Goal: Task Accomplishment & Management: Use online tool/utility

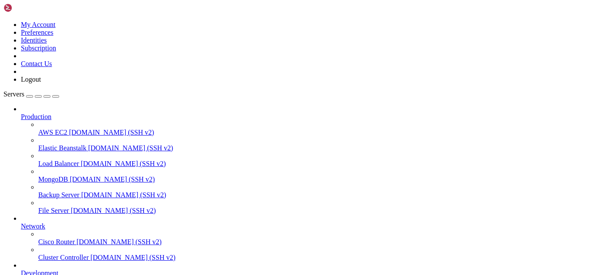
scroll to position [6793, 0]
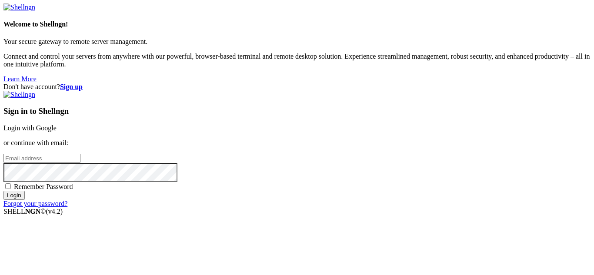
click at [57, 124] on link "Login with Google" at bounding box center [29, 127] width 53 height 7
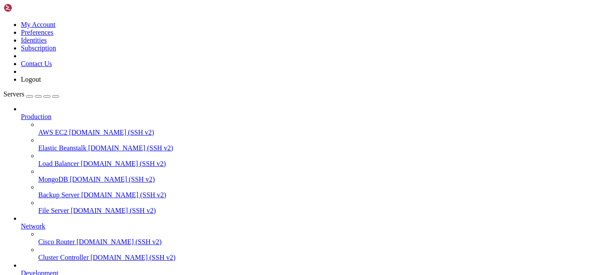
scroll to position [7953, 0]
drag, startPoint x: 124, startPoint y: 727, endPoint x: 102, endPoint y: 715, distance: 25.5
drag, startPoint x: 73, startPoint y: 719, endPoint x: 8, endPoint y: 667, distance: 83.5
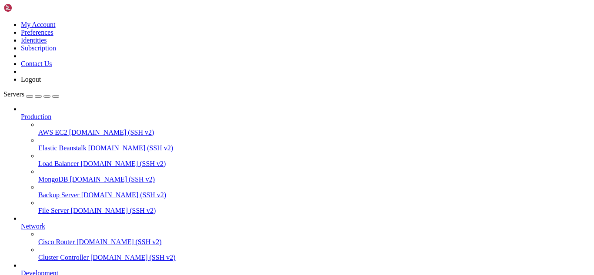
copy div "[root@hosting ~]# systemctl status dovecot ● dovecot.service - Dovecot IMAP/POP…"
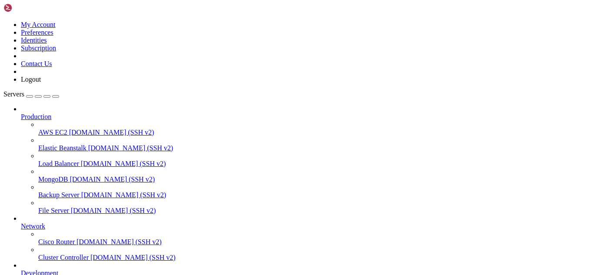
drag, startPoint x: 137, startPoint y: 728, endPoint x: 110, endPoint y: 724, distance: 27.7
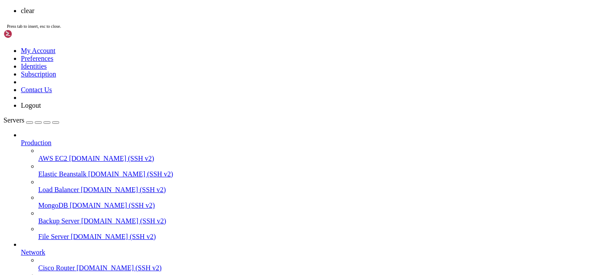
scroll to position [0, 0]
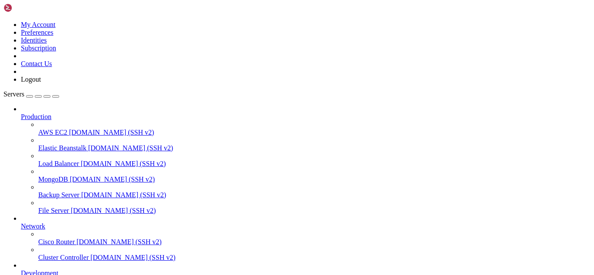
drag, startPoint x: 105, startPoint y: 675, endPoint x: 90, endPoint y: 704, distance: 33.5
drag, startPoint x: 13, startPoint y: 708, endPoint x: 7, endPoint y: 520, distance: 188.4
copy div "[root@hosting ~]# doveadm -Dv auth test [EMAIL_ADDRESS][DOMAIN_NAME] Dgitalx010…"
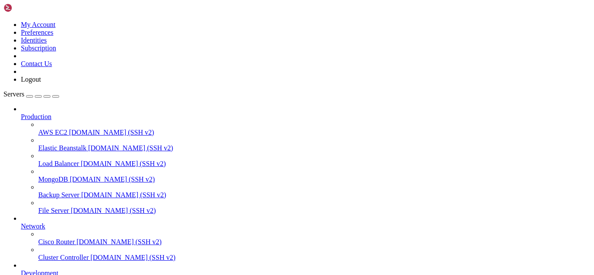
drag, startPoint x: 197, startPoint y: 730, endPoint x: 185, endPoint y: 729, distance: 11.8
drag, startPoint x: 119, startPoint y: 715, endPoint x: 8, endPoint y: 709, distance: 111.1
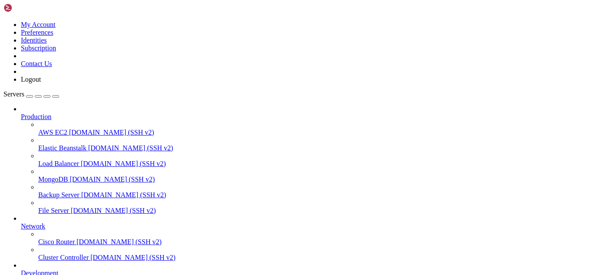
copy div "[root@hosting ~]# doveadm -Dv -S /var/spool/postfix/private/auth auth test [EMA…"
drag, startPoint x: 365, startPoint y: 790, endPoint x: 157, endPoint y: 717, distance: 220.7
drag, startPoint x: 233, startPoint y: 725, endPoint x: 220, endPoint y: 732, distance: 15.6
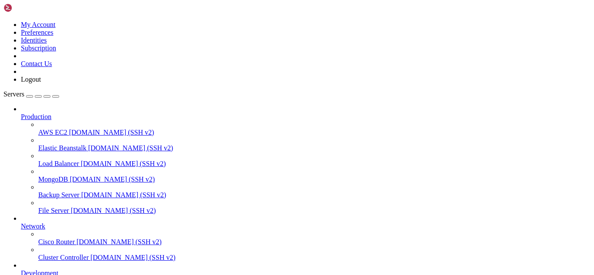
drag, startPoint x: 147, startPoint y: 715, endPoint x: 7, endPoint y: 696, distance: 142.2
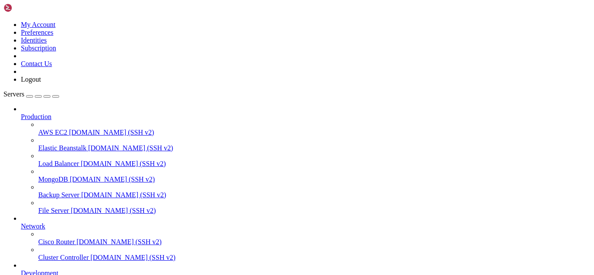
drag, startPoint x: 162, startPoint y: 732, endPoint x: 134, endPoint y: 736, distance: 28.5
drag, startPoint x: 347, startPoint y: 715, endPoint x: 5, endPoint y: 672, distance: 344.0
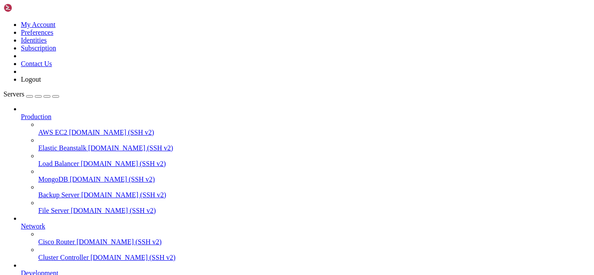
drag, startPoint x: 7, startPoint y: 672, endPoint x: 343, endPoint y: 713, distance: 339.4
copy div "[root@hosting ~]# ps aux | grep dovecot root 3852643 0.0 0.0 26852 4560 ? Ss [D…"
drag, startPoint x: 372, startPoint y: 790, endPoint x: 133, endPoint y: 728, distance: 246.8
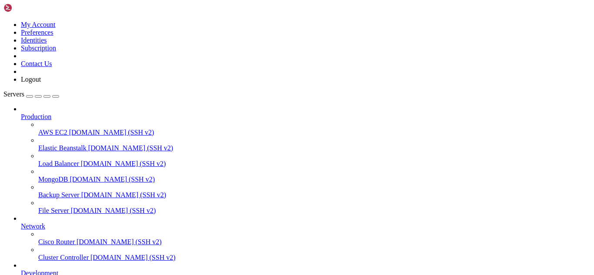
scroll to position [244, 0]
drag, startPoint x: 133, startPoint y: 728, endPoint x: 108, endPoint y: 725, distance: 25.0
drag, startPoint x: 94, startPoint y: 717, endPoint x: 7, endPoint y: 688, distance: 92.1
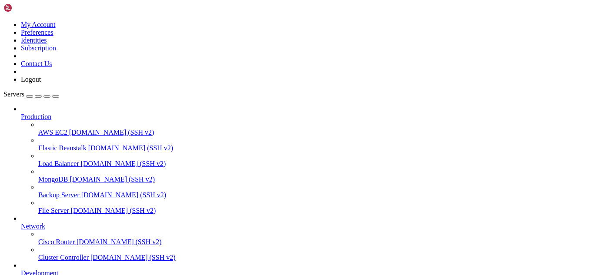
copy div "[root@hosting ~]# grep -R "unix_listener" /etc/dovecot/conf.d/10-master.conf un…"
drag, startPoint x: 158, startPoint y: 732, endPoint x: 134, endPoint y: 726, distance: 24.6
drag, startPoint x: 7, startPoint y: 613, endPoint x: 69, endPoint y: 722, distance: 125.4
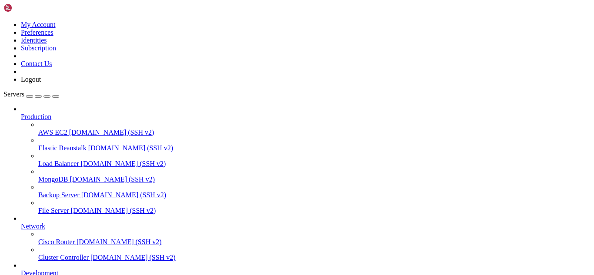
copy div "[root@hosting ~]# grep -A20 "service auth" /etc/dovecot/conf.d/10-master.conf u…"
drag, startPoint x: 170, startPoint y: 33, endPoint x: 127, endPoint y: 31, distance: 43.6
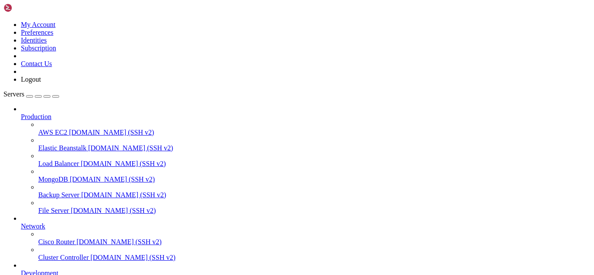
paste input "etc/dovecot/conf.d/"
type input "/etc/dovecot/conf.d/"
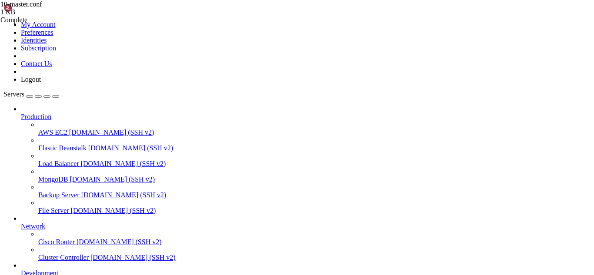
drag, startPoint x: 135, startPoint y: 203, endPoint x: 128, endPoint y: 73, distance: 130.6
type textarea "service auth { unix_listener /var/spool/postfix/private/auth {"
paste textarea
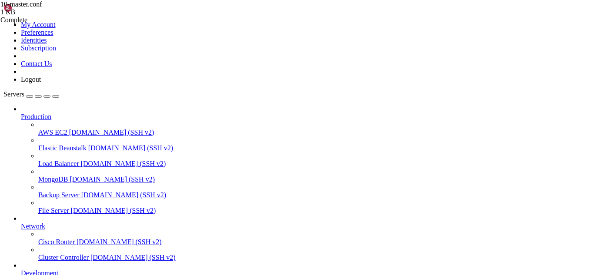
drag, startPoint x: 97, startPoint y: 740, endPoint x: 85, endPoint y: 741, distance: 11.8
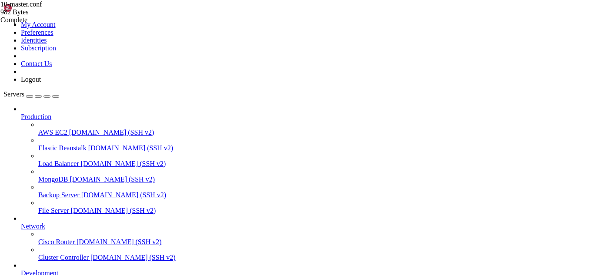
drag, startPoint x: 274, startPoint y: 744, endPoint x: 231, endPoint y: 739, distance: 43.3
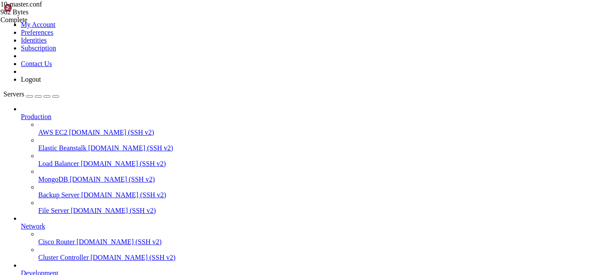
drag, startPoint x: 212, startPoint y: 742, endPoint x: 159, endPoint y: 748, distance: 53.0
drag, startPoint x: 347, startPoint y: 730, endPoint x: 7, endPoint y: 696, distance: 341.4
copy div "[root@hosting ~]# ps aux | grep dovecot root 3946741 0.1 0.0 26852 4556 ? Ss 09…"
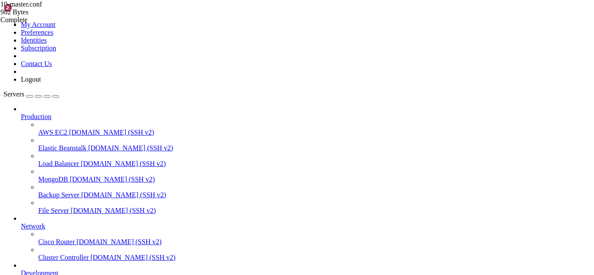
drag, startPoint x: 213, startPoint y: 741, endPoint x: 168, endPoint y: 737, distance: 45.0
drag, startPoint x: 73, startPoint y: 730, endPoint x: 7, endPoint y: 659, distance: 97.8
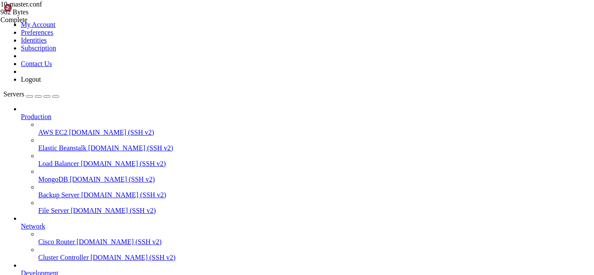
copy div "service auth { unix_listener /var/spool/postfix/private/auth { mode = 0660 user…"
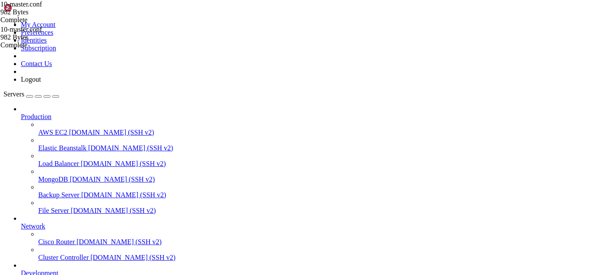
type textarea "}"
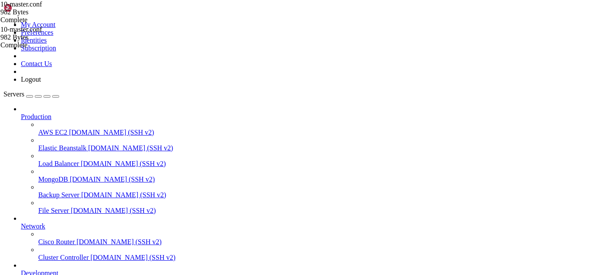
drag, startPoint x: 123, startPoint y: 726, endPoint x: 112, endPoint y: 739, distance: 17.3
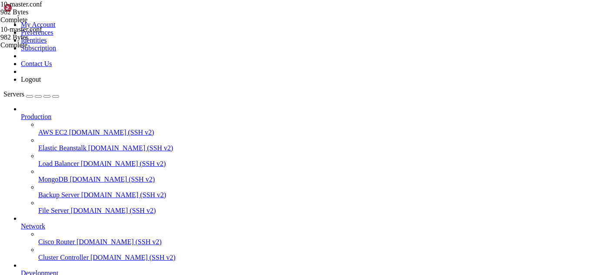
scroll to position [747, 0]
drag, startPoint x: 173, startPoint y: 734, endPoint x: 142, endPoint y: 736, distance: 30.5
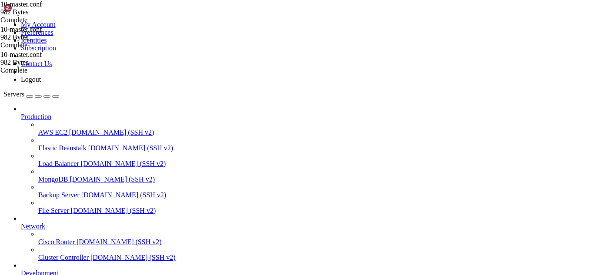
type textarea "port = 995"
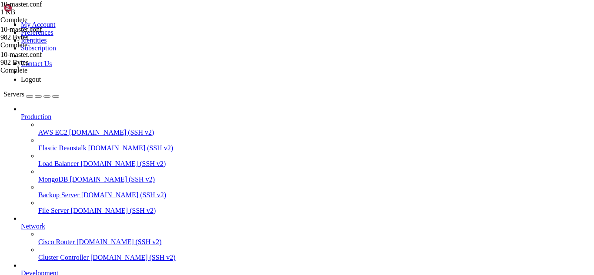
drag, startPoint x: 197, startPoint y: 740, endPoint x: 177, endPoint y: 744, distance: 20.5
drag, startPoint x: 217, startPoint y: 747, endPoint x: 195, endPoint y: 747, distance: 21.8
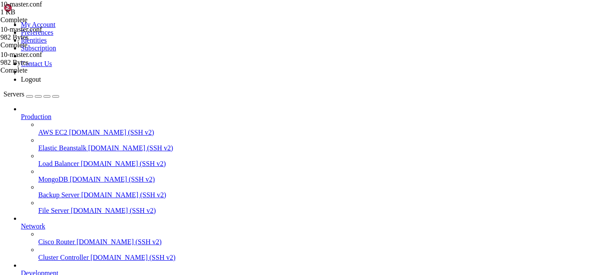
type textarea "}"
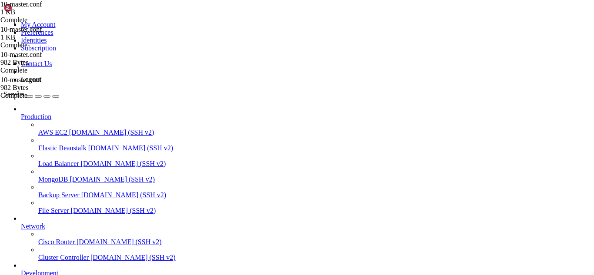
drag, startPoint x: 210, startPoint y: 30, endPoint x: 151, endPoint y: 40, distance: 59.3
type input "/etc/postfix"
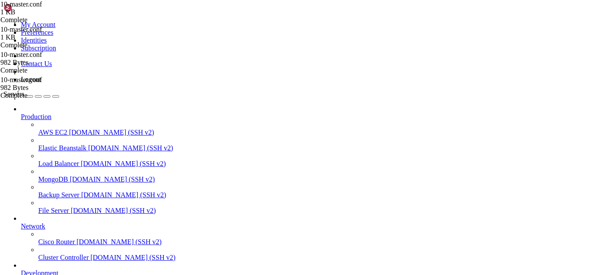
drag, startPoint x: 233, startPoint y: 184, endPoint x: 159, endPoint y: 171, distance: 75.9
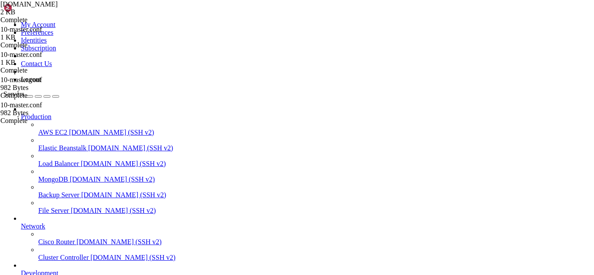
scroll to position [96, 0]
type textarea "home_mailbox = Maildir/"
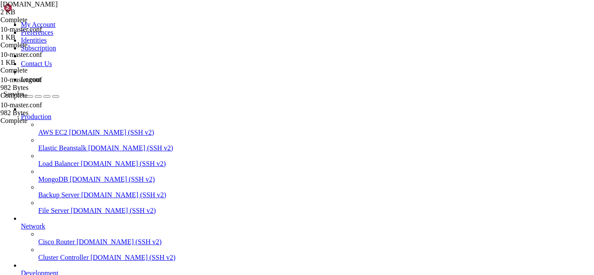
scroll to position [0, 0]
drag, startPoint x: 113, startPoint y: 743, endPoint x: 98, endPoint y: 744, distance: 15.2
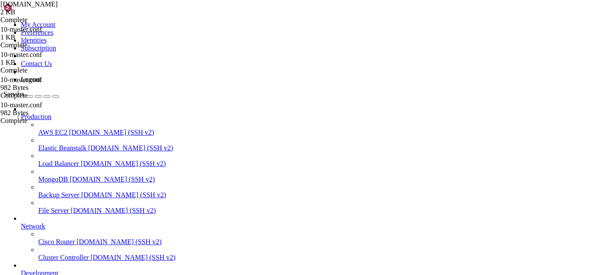
scroll to position [828, 0]
drag, startPoint x: 162, startPoint y: 753, endPoint x: 144, endPoint y: 745, distance: 19.6
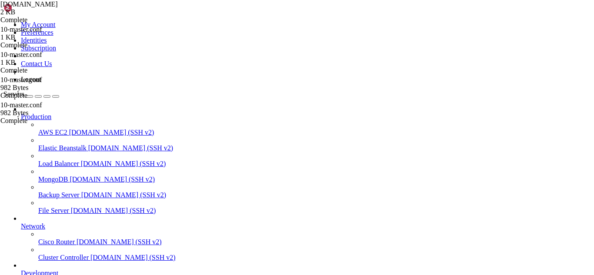
drag, startPoint x: 271, startPoint y: 728, endPoint x: 7, endPoint y: 725, distance: 263.5
copy div "[root@hosting ~]# ls -l /run/dovecot/auth-postfix ls: cannot access '/run/dovec…"
drag, startPoint x: 173, startPoint y: 25, endPoint x: 125, endPoint y: 27, distance: 48.8
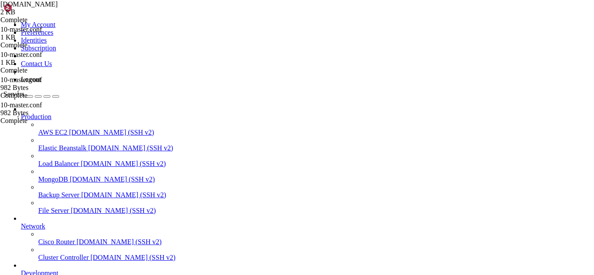
paste input "dovecot/conf.d/"
type input "/etc/dovecot/conf.d/"
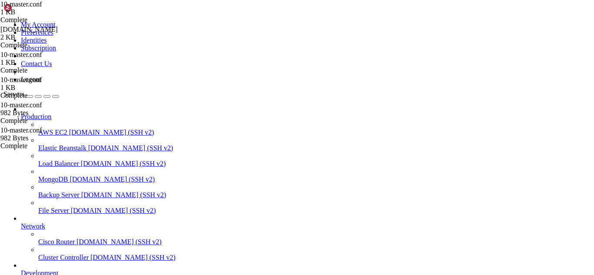
drag, startPoint x: 135, startPoint y: 179, endPoint x: 129, endPoint y: 96, distance: 82.9
type textarea "service auth { # Unix socket para Postfix SASL"
paste textarea
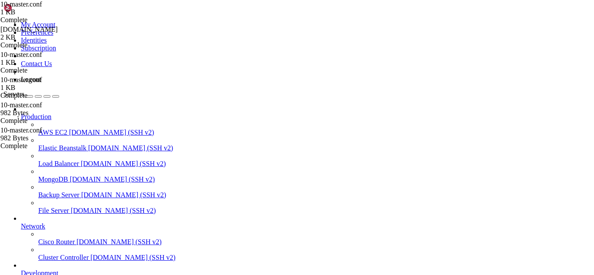
scroll to position [137, 0]
drag, startPoint x: 186, startPoint y: 743, endPoint x: 163, endPoint y: 743, distance: 22.6
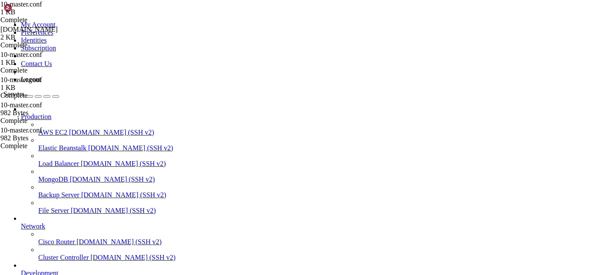
drag, startPoint x: 275, startPoint y: 732, endPoint x: 7, endPoint y: 725, distance: 268.4
copy div "[root@hosting ~]# ls -l /run/dovecot/auth-postfix ls: cannot access '/run/dovec…"
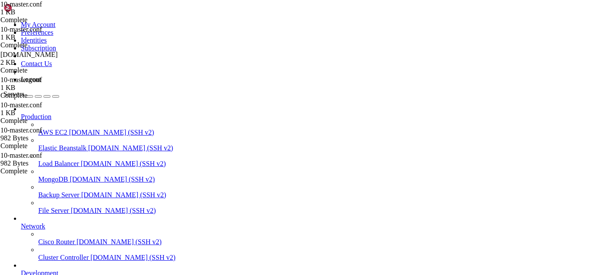
drag, startPoint x: 97, startPoint y: 747, endPoint x: 93, endPoint y: 747, distance: 4.4
drag, startPoint x: 223, startPoint y: 750, endPoint x: 203, endPoint y: 750, distance: 20.9
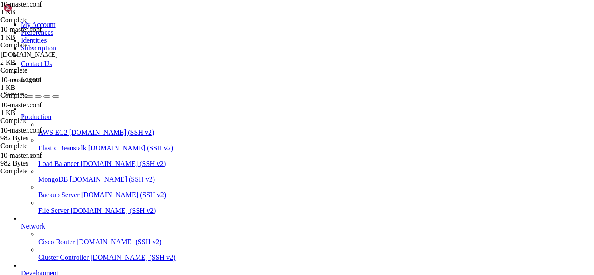
scroll to position [961, 0]
drag, startPoint x: 190, startPoint y: 747, endPoint x: 176, endPoint y: 747, distance: 13.5
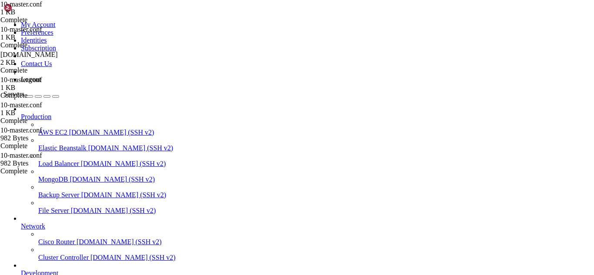
drag, startPoint x: 274, startPoint y: 724, endPoint x: 58, endPoint y: 722, distance: 216.5
drag, startPoint x: 7, startPoint y: 716, endPoint x: 282, endPoint y: 727, distance: 275.4
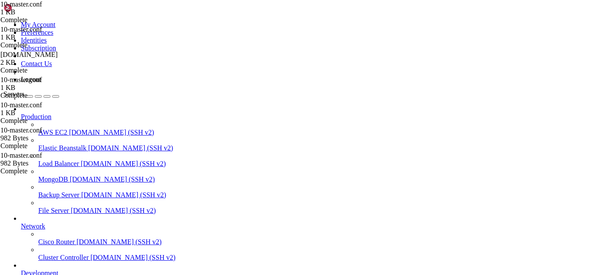
drag, startPoint x: 136, startPoint y: 744, endPoint x: 124, endPoint y: 744, distance: 11.7
drag, startPoint x: 197, startPoint y: 737, endPoint x: 177, endPoint y: 744, distance: 20.9
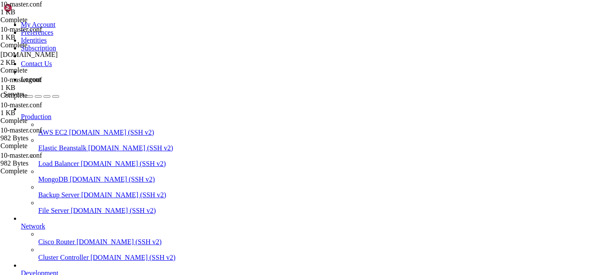
scroll to position [1042, 0]
drag, startPoint x: 206, startPoint y: 740, endPoint x: 187, endPoint y: 741, distance: 19.2
drag, startPoint x: 208, startPoint y: 739, endPoint x: 189, endPoint y: 735, distance: 19.4
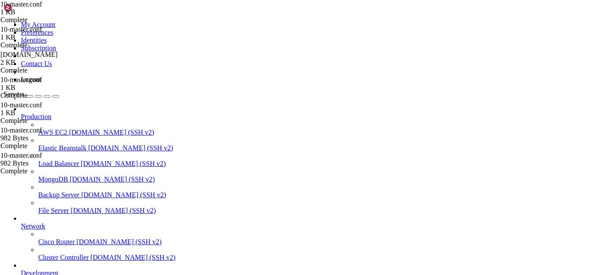
drag, startPoint x: 183, startPoint y: 747, endPoint x: 171, endPoint y: 747, distance: 11.7
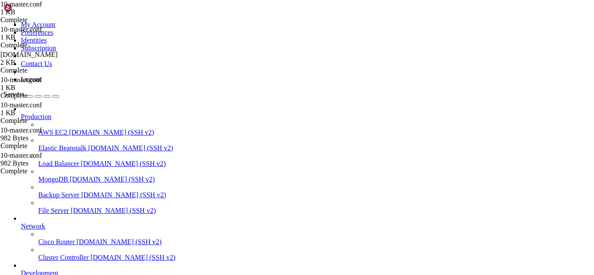
drag, startPoint x: 330, startPoint y: 737, endPoint x: 8, endPoint y: 665, distance: 329.7
drag, startPoint x: 158, startPoint y: 754, endPoint x: 133, endPoint y: 750, distance: 24.8
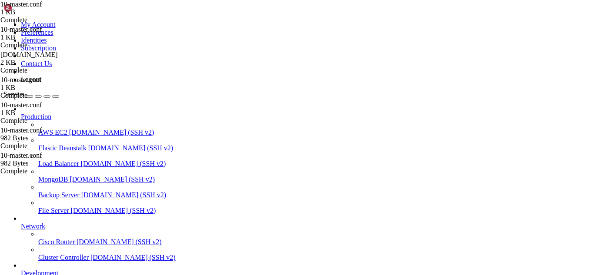
scroll to position [1552, 0]
drag, startPoint x: 186, startPoint y: 749, endPoint x: 167, endPoint y: 745, distance: 19.1
drag, startPoint x: 202, startPoint y: 737, endPoint x: 173, endPoint y: 744, distance: 30.0
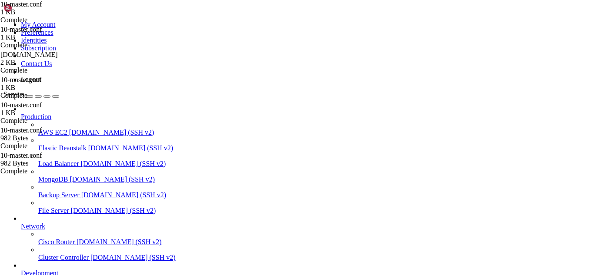
drag, startPoint x: 207, startPoint y: 741, endPoint x: 189, endPoint y: 741, distance: 17.8
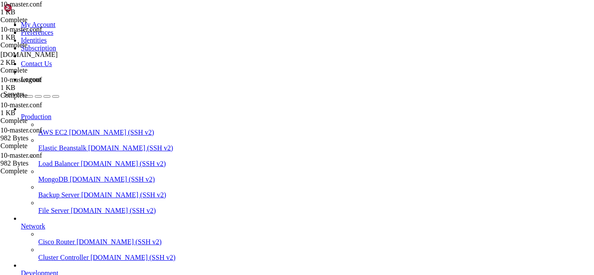
scroll to position [1826, 0]
drag, startPoint x: 200, startPoint y: 744, endPoint x: 180, endPoint y: 743, distance: 20.9
drag, startPoint x: 148, startPoint y: 725, endPoint x: 7, endPoint y: 703, distance: 143.0
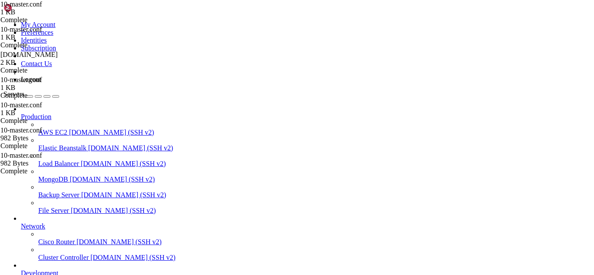
scroll to position [1848, 0]
drag, startPoint x: 164, startPoint y: 745, endPoint x: 144, endPoint y: 745, distance: 20.4
drag, startPoint x: 272, startPoint y: 730, endPoint x: 7, endPoint y: 727, distance: 264.8
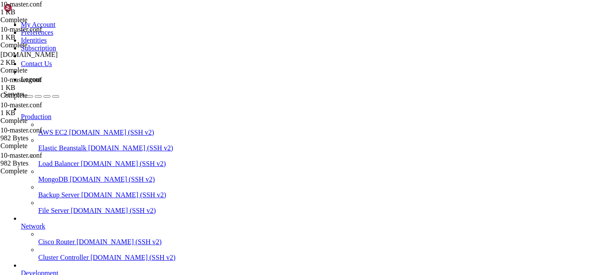
scroll to position [1855, 0]
drag, startPoint x: 147, startPoint y: 746, endPoint x: 128, endPoint y: 747, distance: 19.1
drag, startPoint x: 191, startPoint y: 741, endPoint x: 175, endPoint y: 743, distance: 16.2
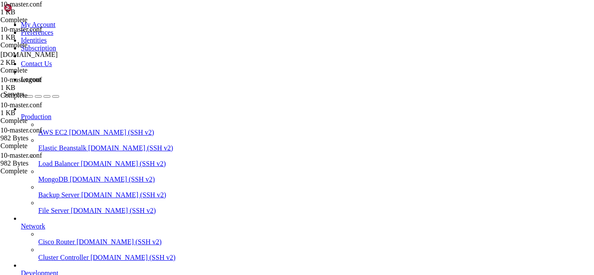
drag, startPoint x: 225, startPoint y: 743, endPoint x: 194, endPoint y: 747, distance: 31.2
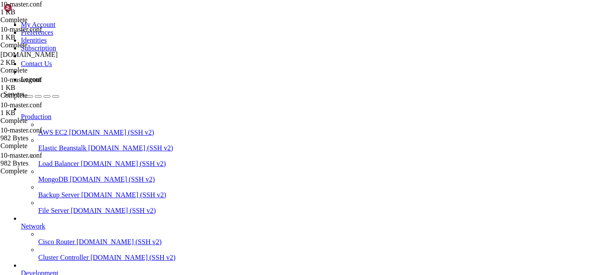
drag, startPoint x: 218, startPoint y: 742, endPoint x: 195, endPoint y: 747, distance: 24.0
type textarea "ssl = yes"
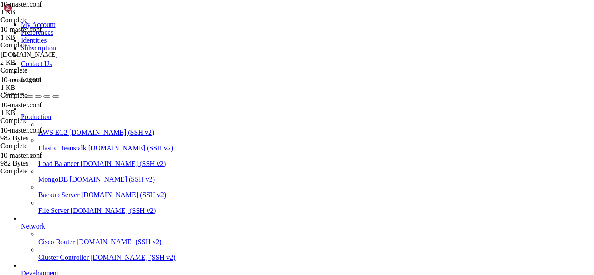
scroll to position [215, 0]
drag, startPoint x: 137, startPoint y: 164, endPoint x: 127, endPoint y: 93, distance: 71.6
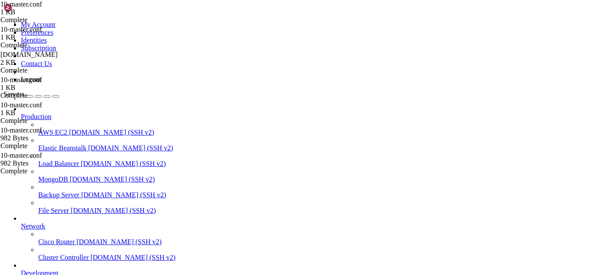
type textarea "service auth { unix_listener /run/dovecot/auth-postfix {"
paste textarea
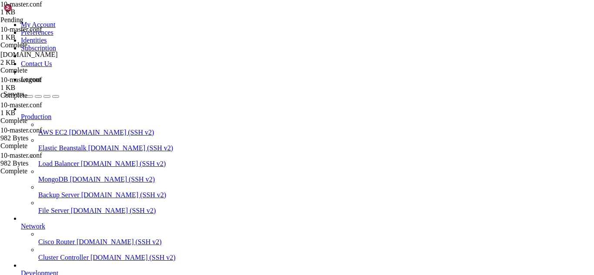
drag, startPoint x: 93, startPoint y: 737, endPoint x: 88, endPoint y: 738, distance: 4.7
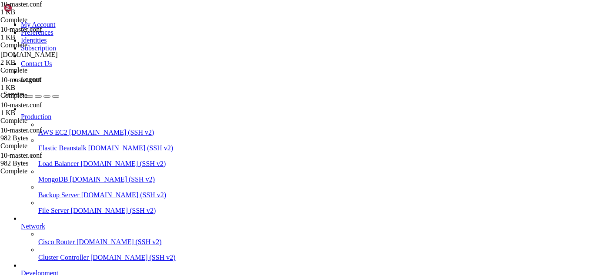
type input "/etc/postfix"
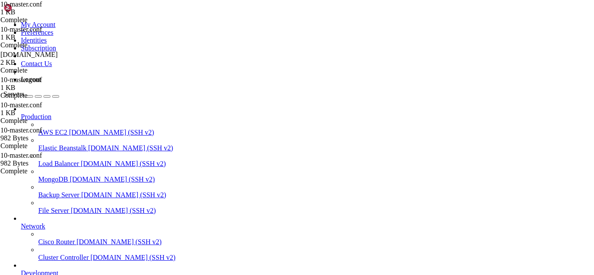
type textarea "home_mailbox = Maildir/"
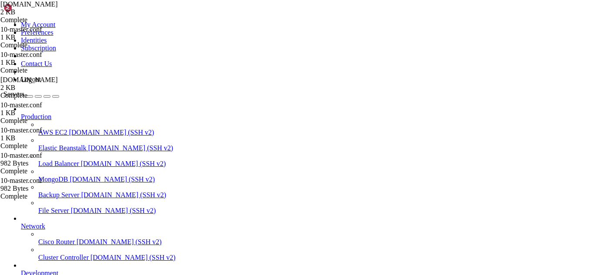
drag, startPoint x: 207, startPoint y: 744, endPoint x: 181, endPoint y: 740, distance: 26.8
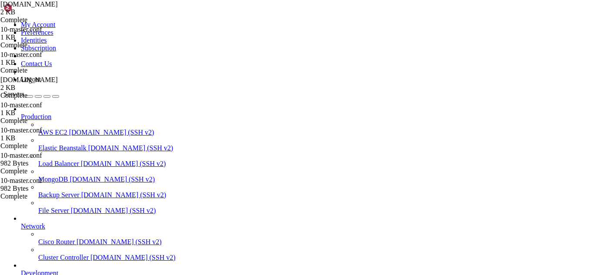
drag, startPoint x: 208, startPoint y: 750, endPoint x: 190, endPoint y: 746, distance: 18.3
drag, startPoint x: 207, startPoint y: 742, endPoint x: 181, endPoint y: 745, distance: 25.8
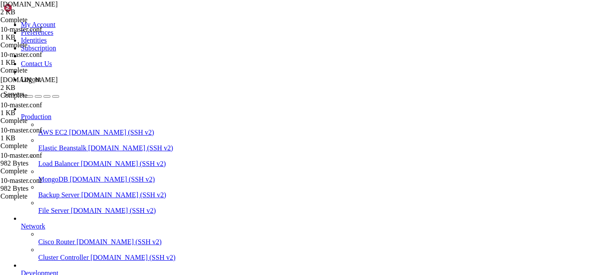
drag, startPoint x: 7, startPoint y: 679, endPoint x: 114, endPoint y: 738, distance: 122.2
drag, startPoint x: 204, startPoint y: 737, endPoint x: 173, endPoint y: 741, distance: 31.1
